Goal: Transaction & Acquisition: Book appointment/travel/reservation

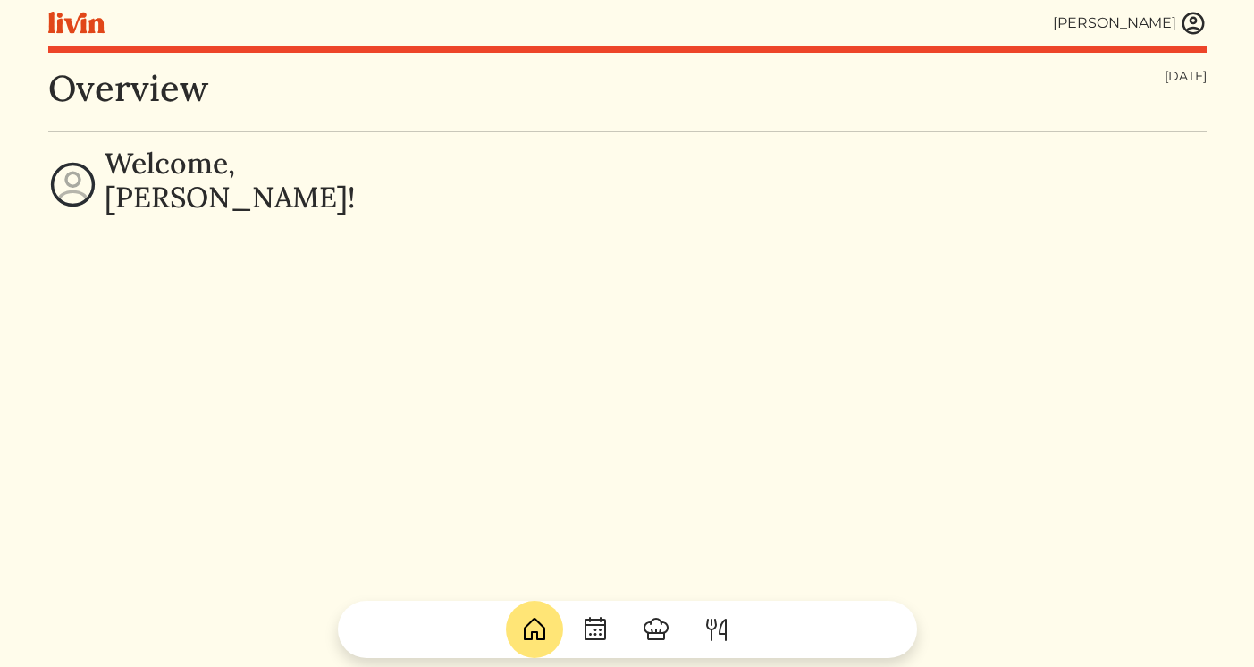
click at [1194, 27] on img at bounding box center [1193, 23] width 27 height 27
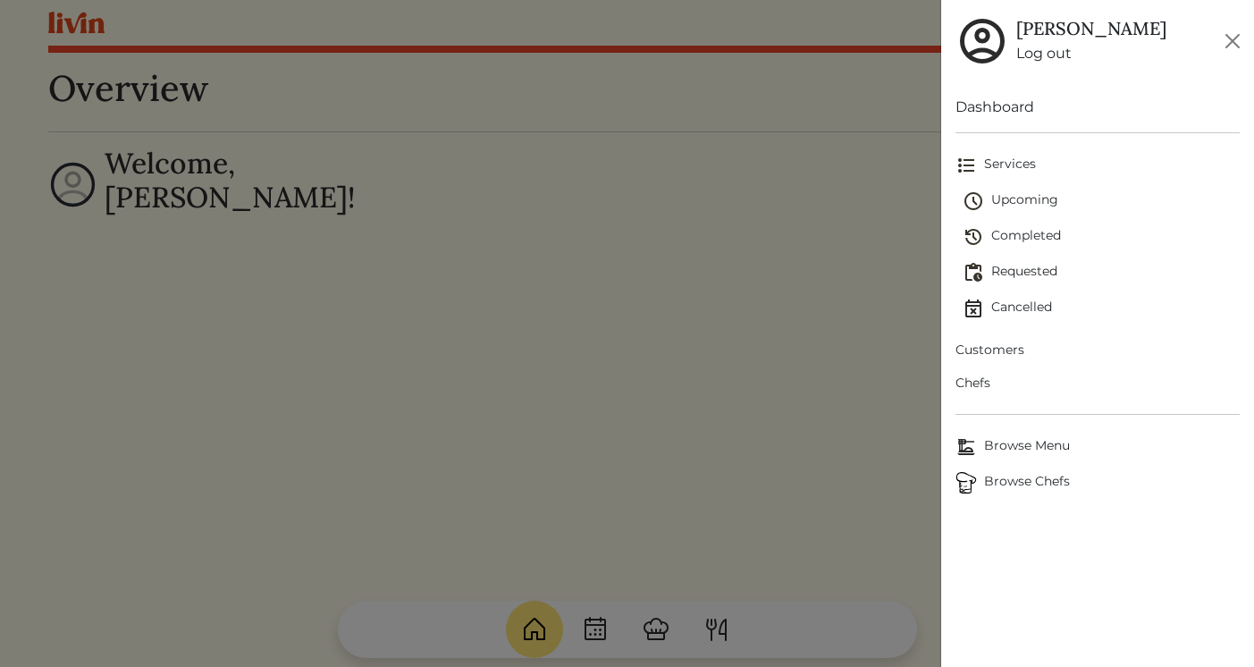
click at [1028, 53] on link "Log out" at bounding box center [1091, 53] width 150 height 21
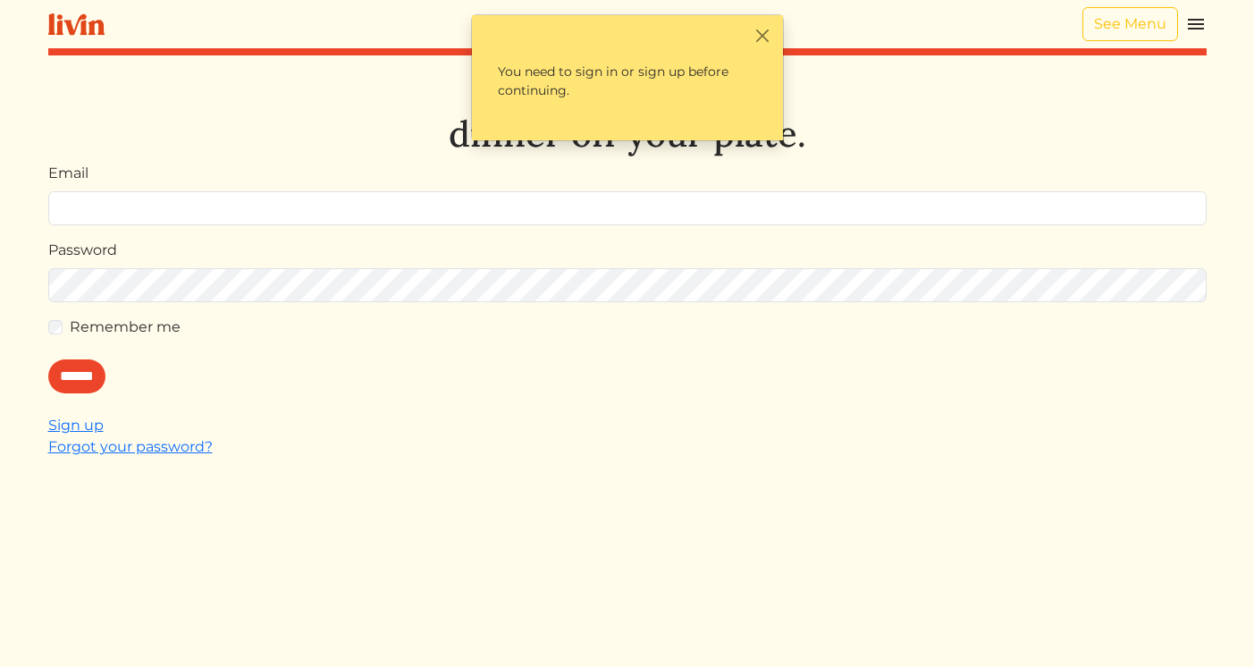
click at [1196, 27] on img at bounding box center [1195, 23] width 21 height 21
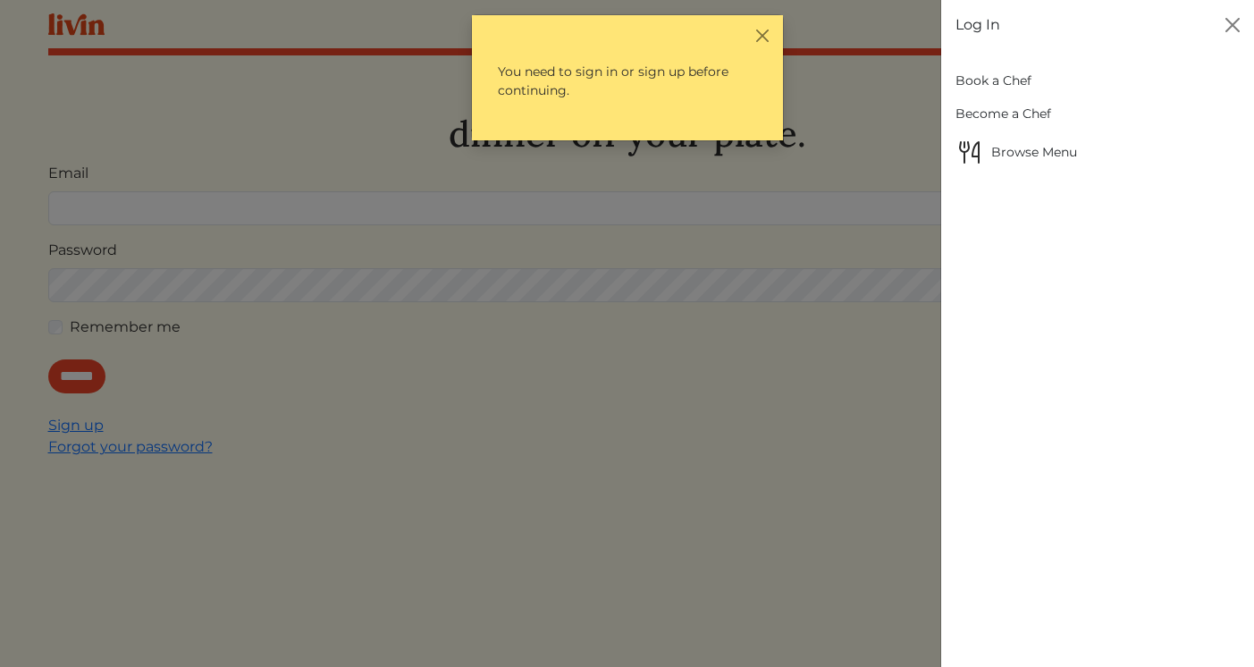
click at [1014, 77] on link "Book a Chef" at bounding box center [1097, 80] width 284 height 33
